Goal: Information Seeking & Learning: Learn about a topic

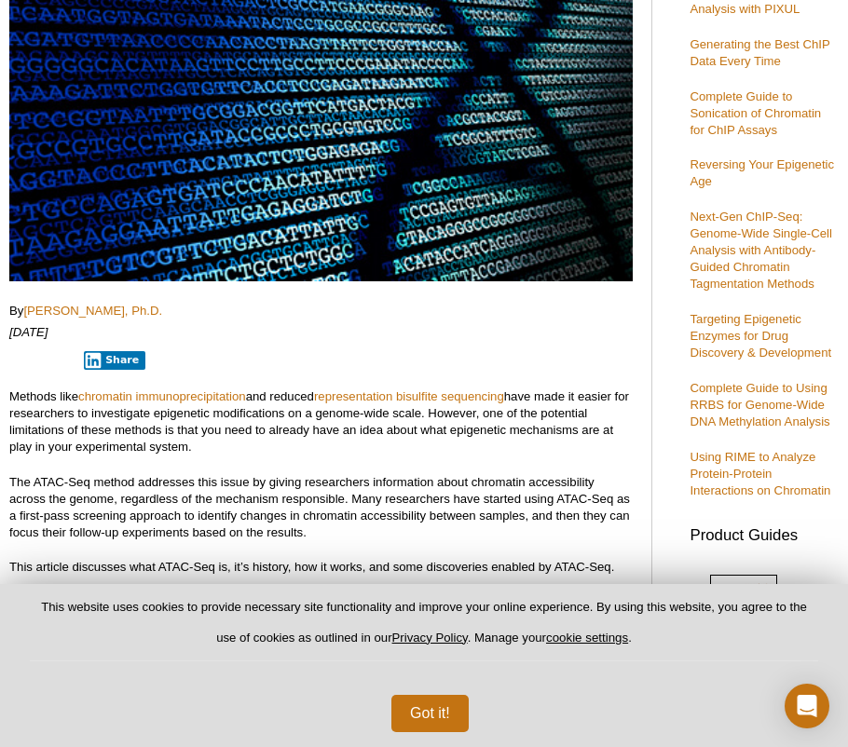
scroll to position [360, 0]
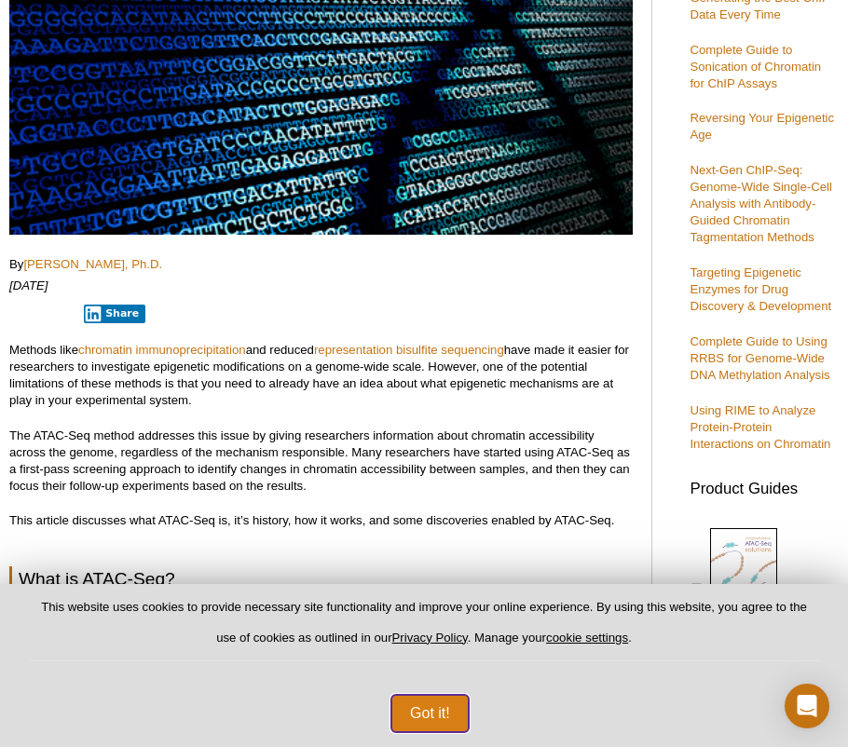
click at [407, 700] on button "Got it!" at bounding box center [429, 713] width 77 height 37
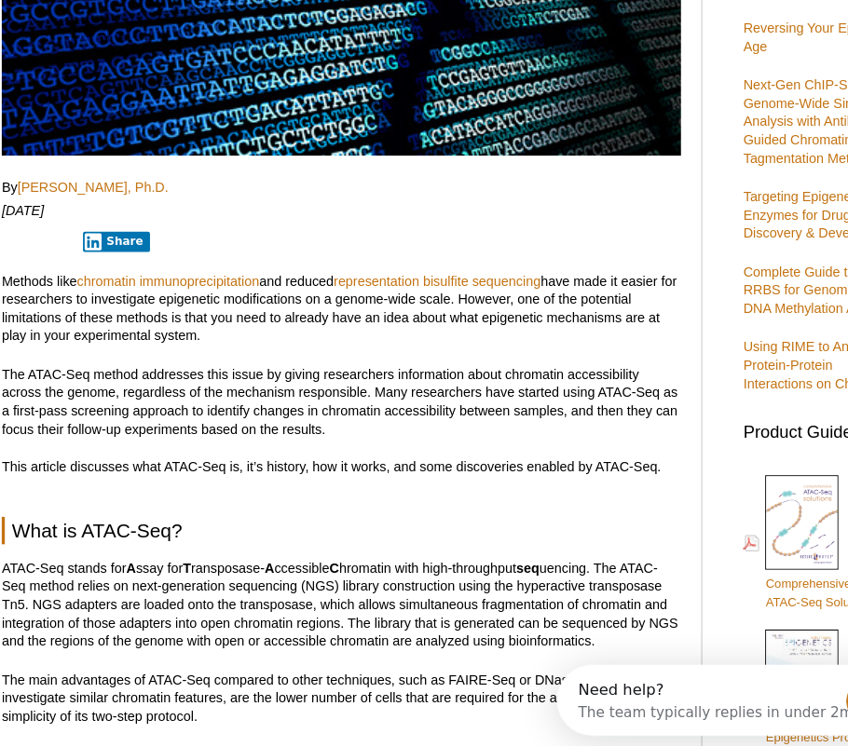
scroll to position [0, 0]
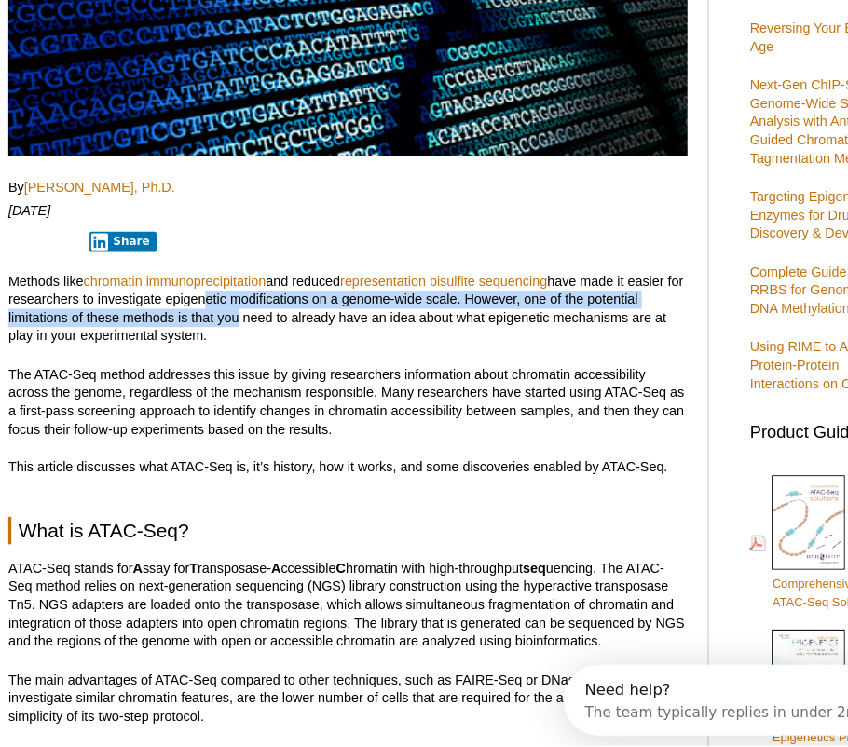
drag, startPoint x: 204, startPoint y: 337, endPoint x: 216, endPoint y: 355, distance: 21.4
click at [216, 355] on p "Methods like chromatin immunoprecipitation and reduced representation bisulfite…" at bounding box center [320, 345] width 623 height 67
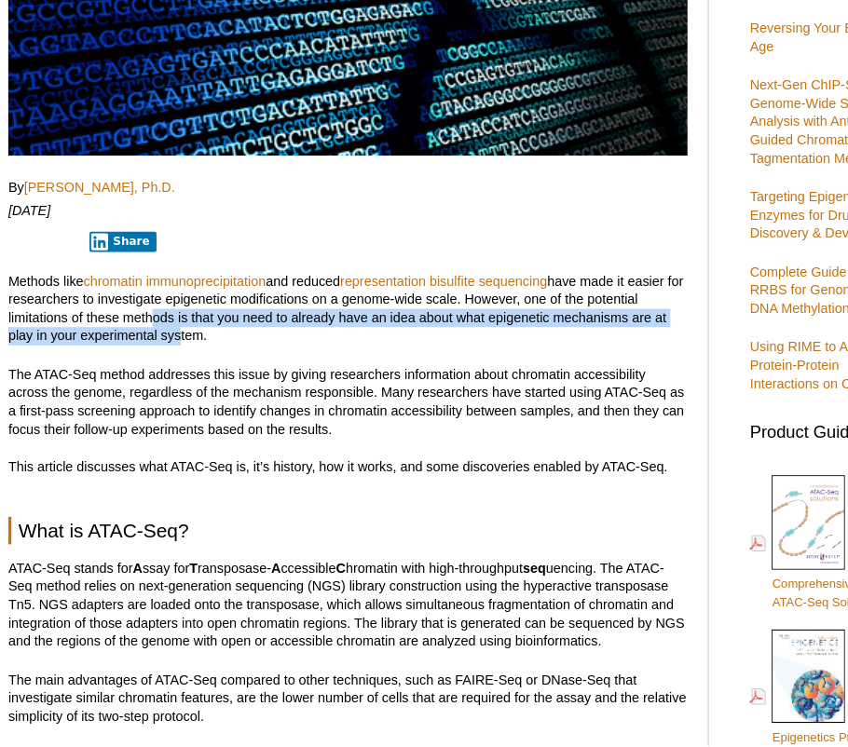
drag, startPoint x: 134, startPoint y: 356, endPoint x: 161, endPoint y: 375, distance: 33.4
click at [161, 375] on p "Methods like chromatin immunoprecipitation and reduced representation bisulfite…" at bounding box center [320, 345] width 623 height 67
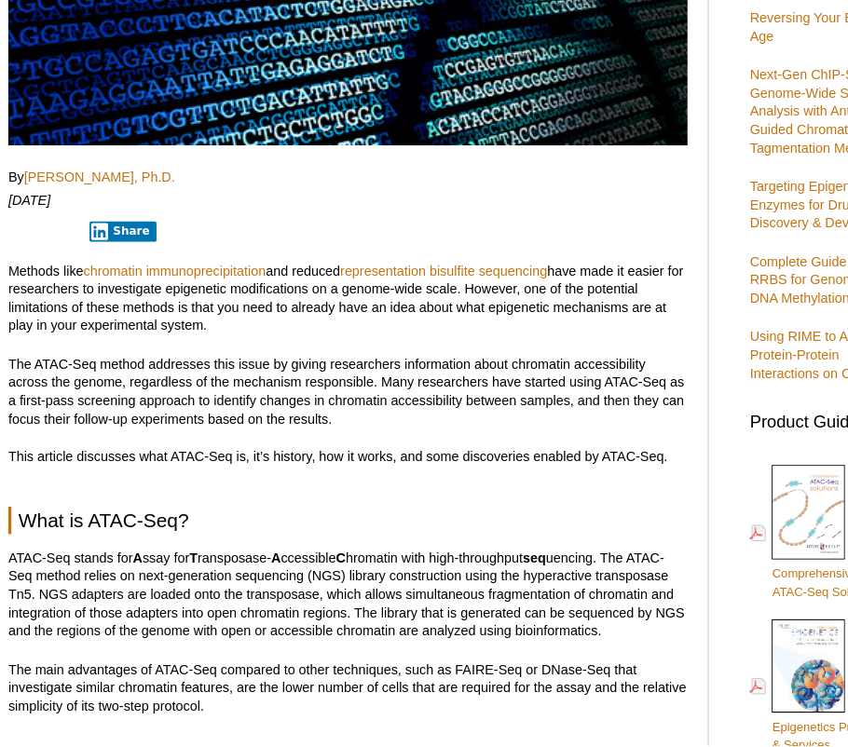
scroll to position [401, 0]
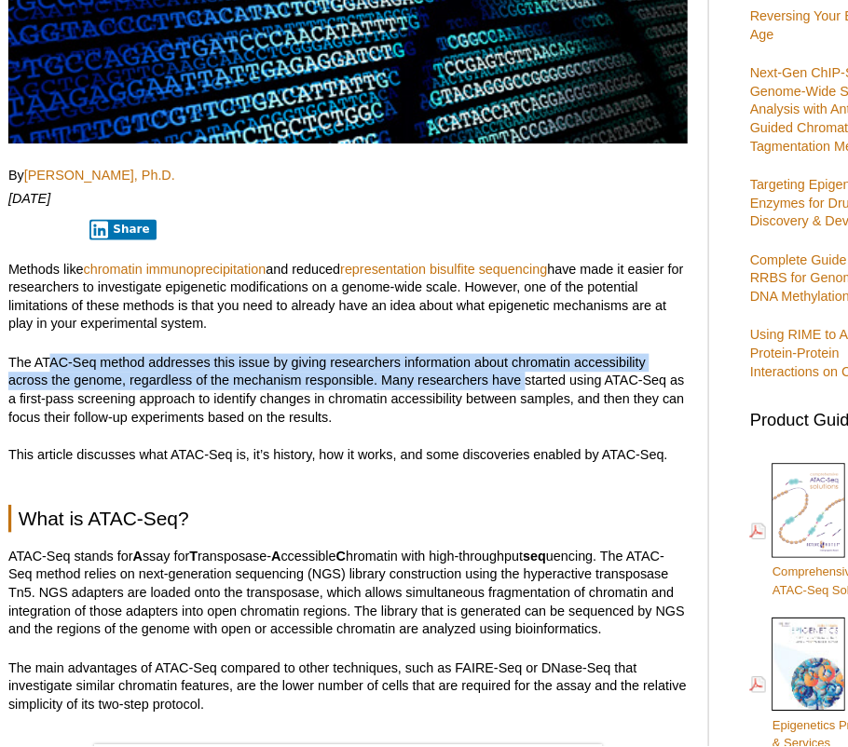
drag, startPoint x: 50, startPoint y: 393, endPoint x: 484, endPoint y: 403, distance: 434.2
click at [484, 403] on p "The ATAC-Seq method addresses this issue by giving researchers information abou…" at bounding box center [320, 420] width 623 height 67
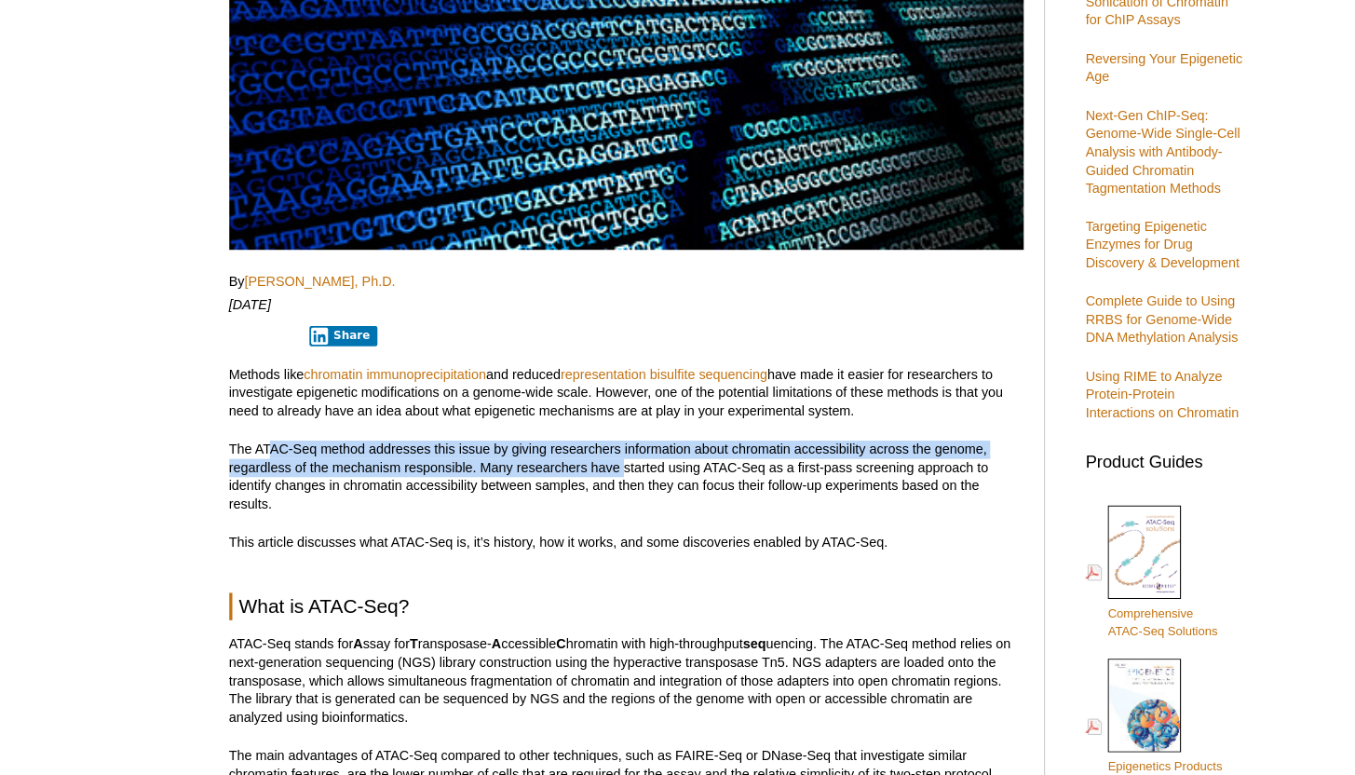
click at [487, 594] on h2 "What is ATAC-Seq?" at bounding box center [575, 605] width 729 height 25
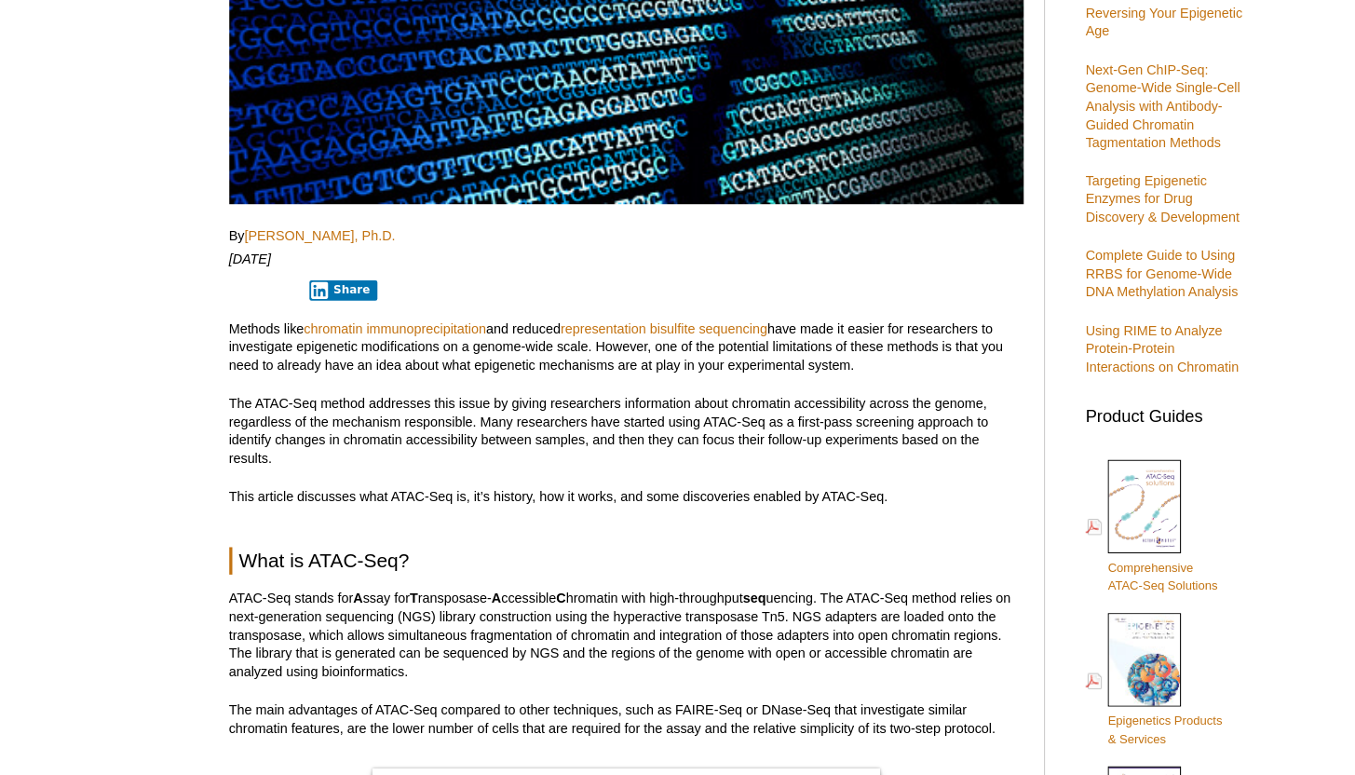
scroll to position [428, 0]
